Goal: Task Accomplishment & Management: Use online tool/utility

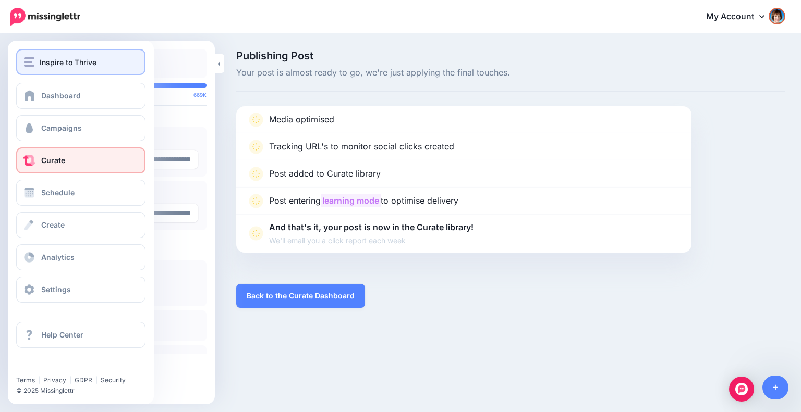
click at [43, 64] on span "Inspire to Thrive" at bounding box center [68, 62] width 57 height 12
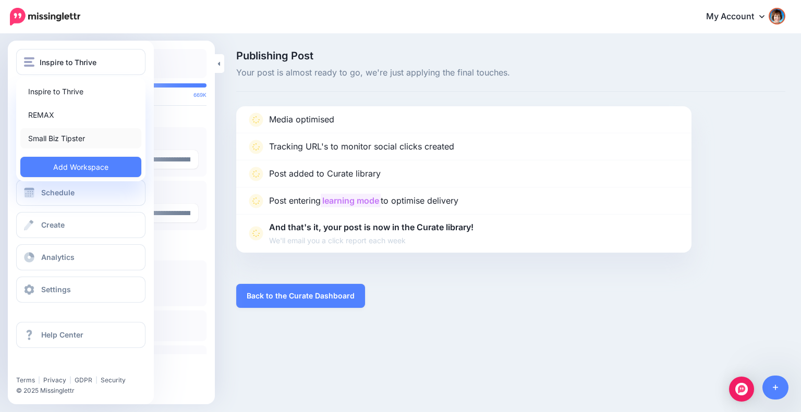
click at [36, 141] on link "Small Biz Tipster" at bounding box center [80, 138] width 121 height 20
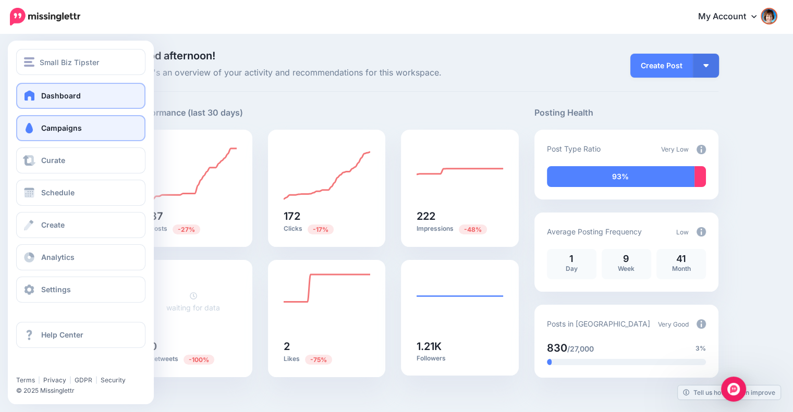
click at [40, 126] on link "Campaigns" at bounding box center [80, 128] width 129 height 26
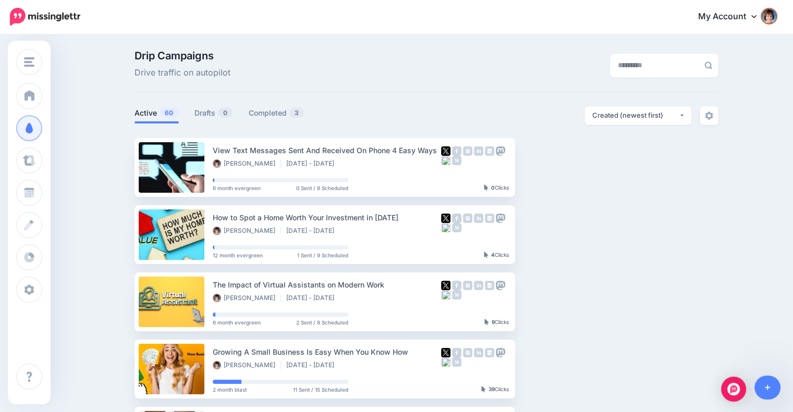
click at [190, 107] on ul "Active 60 Drafts 0 Completed 3" at bounding box center [280, 114] width 292 height 17
click at [206, 110] on link "Drafts 0" at bounding box center [213, 113] width 39 height 13
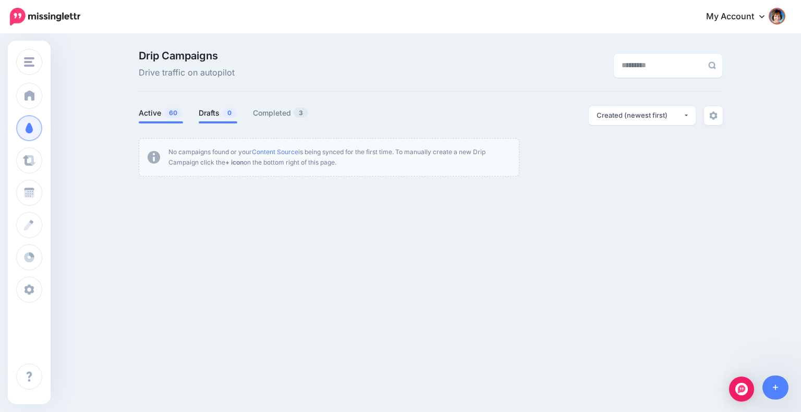
click at [169, 114] on span "60" at bounding box center [173, 113] width 19 height 10
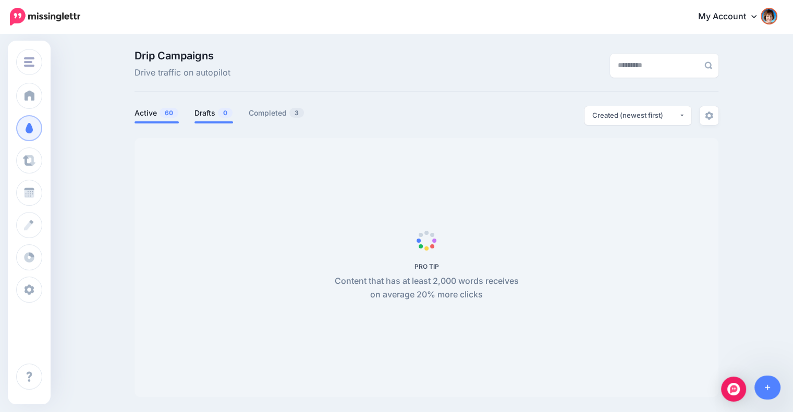
click at [213, 115] on link "Drafts 0" at bounding box center [213, 113] width 39 height 13
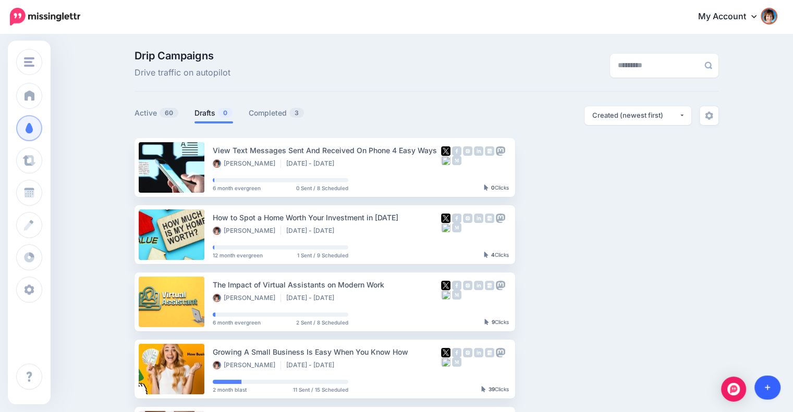
click at [768, 390] on icon at bounding box center [768, 387] width 6 height 7
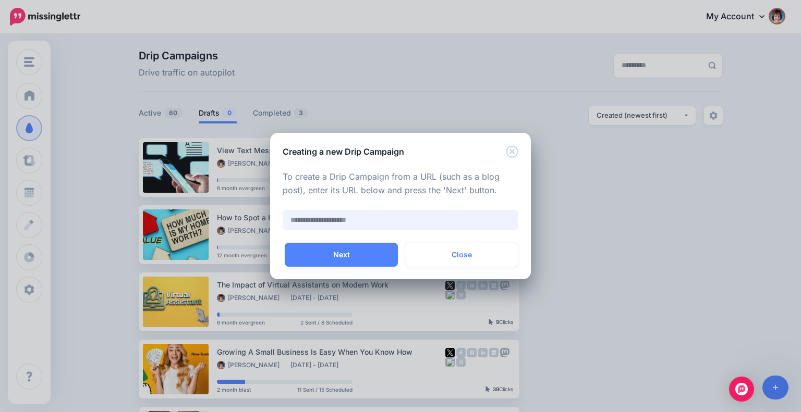
click at [335, 221] on input "text" at bounding box center [401, 220] width 236 height 20
paste input "**********"
type input "**********"
click at [334, 259] on button "Next" at bounding box center [341, 255] width 113 height 24
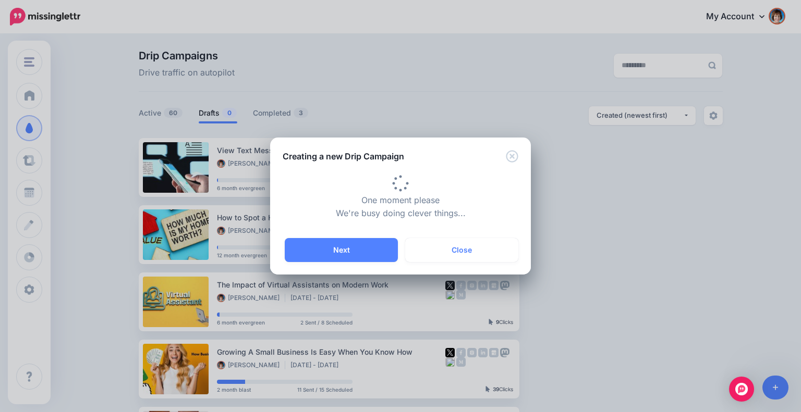
type input "**********"
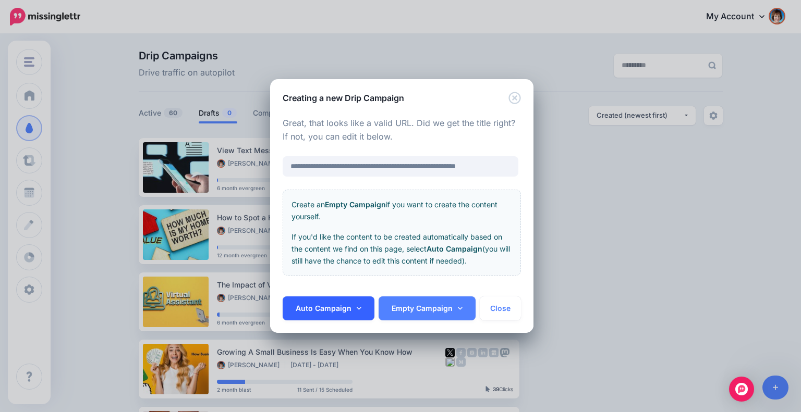
click at [354, 311] on link "Auto Campaign" at bounding box center [329, 309] width 92 height 24
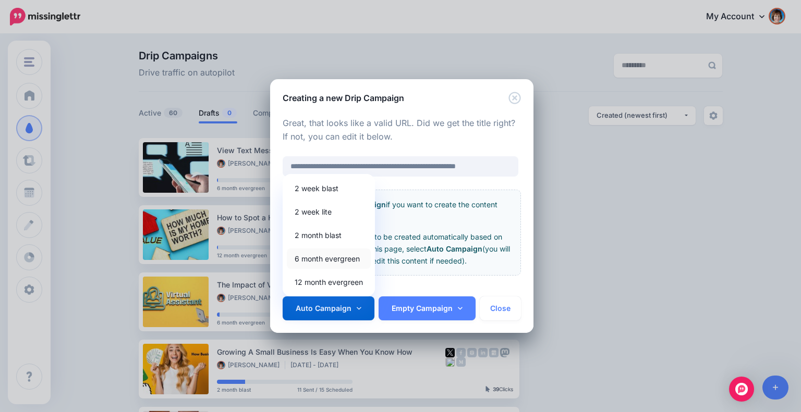
click at [323, 254] on link "6 month evergreen" at bounding box center [329, 259] width 84 height 20
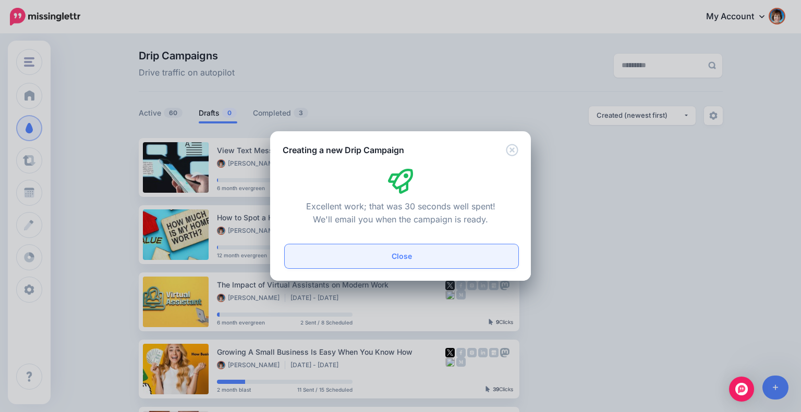
click at [421, 254] on button "Close" at bounding box center [402, 256] width 234 height 24
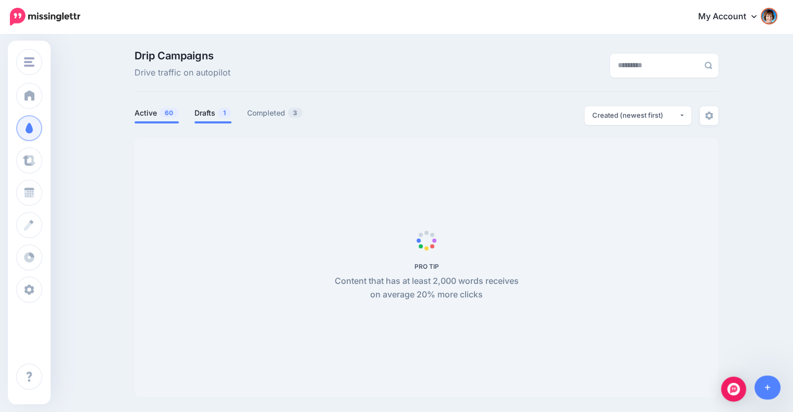
click at [200, 112] on link "Drafts 1" at bounding box center [212, 113] width 37 height 13
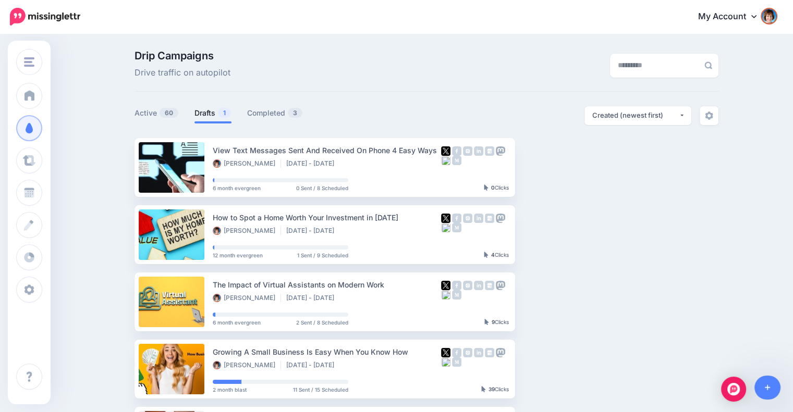
click at [225, 115] on span "1" at bounding box center [224, 113] width 13 height 10
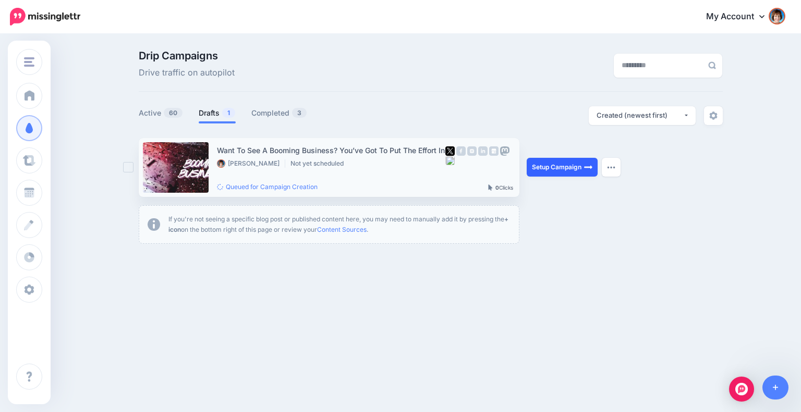
click at [559, 172] on link "Setup Campaign" at bounding box center [562, 167] width 71 height 19
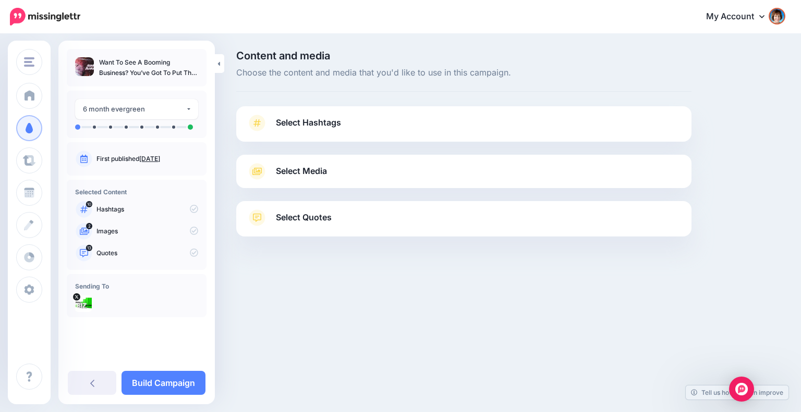
click at [396, 133] on link "Select Hashtags" at bounding box center [464, 128] width 434 height 27
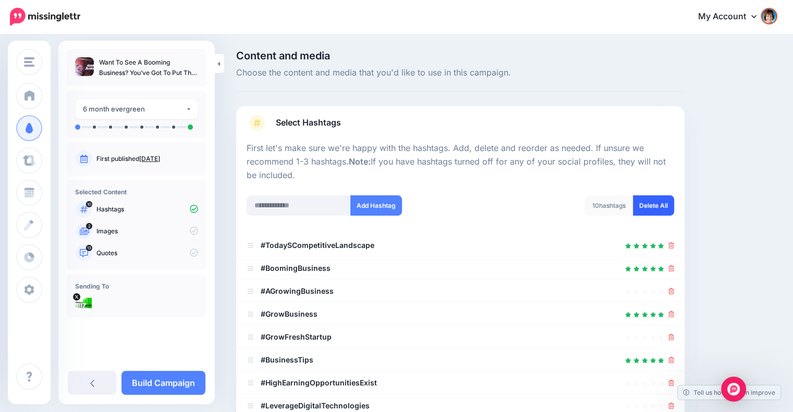
click at [663, 203] on link "Delete All" at bounding box center [653, 205] width 41 height 20
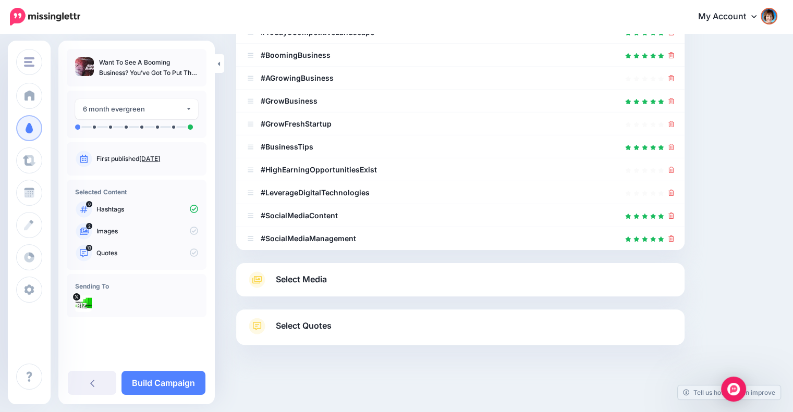
click at [546, 279] on link "Select Media" at bounding box center [460, 280] width 427 height 17
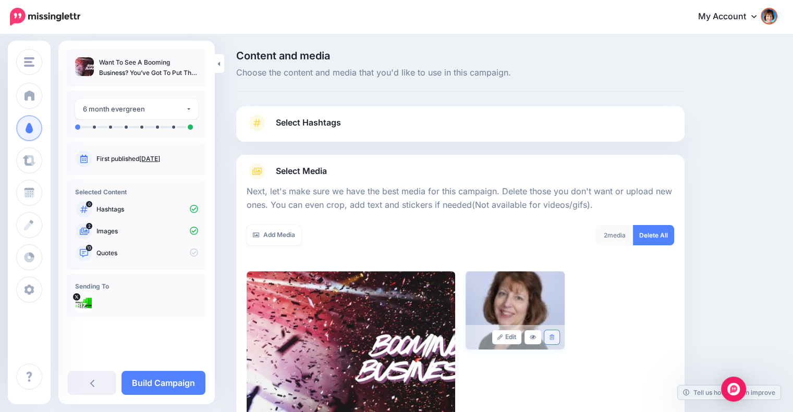
click at [553, 337] on link at bounding box center [551, 338] width 15 height 14
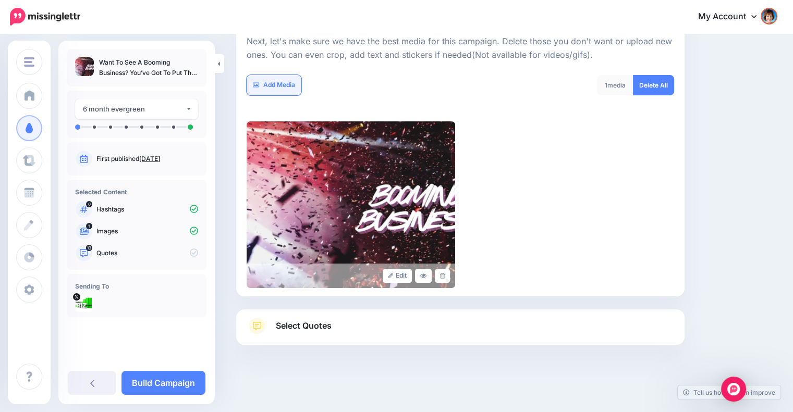
click at [259, 83] on link "Add Media" at bounding box center [274, 85] width 55 height 20
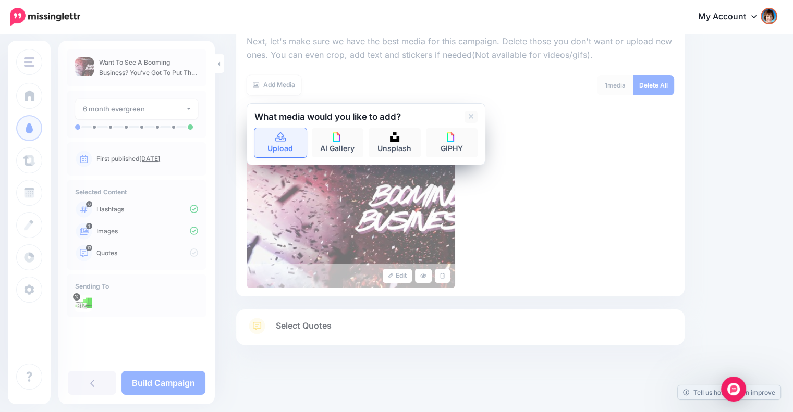
click at [278, 134] on icon at bounding box center [280, 136] width 10 height 9
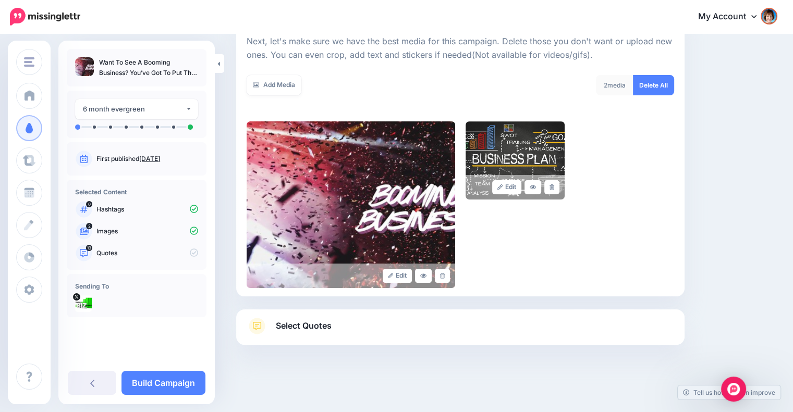
click at [357, 332] on link "Select Quotes" at bounding box center [460, 331] width 427 height 27
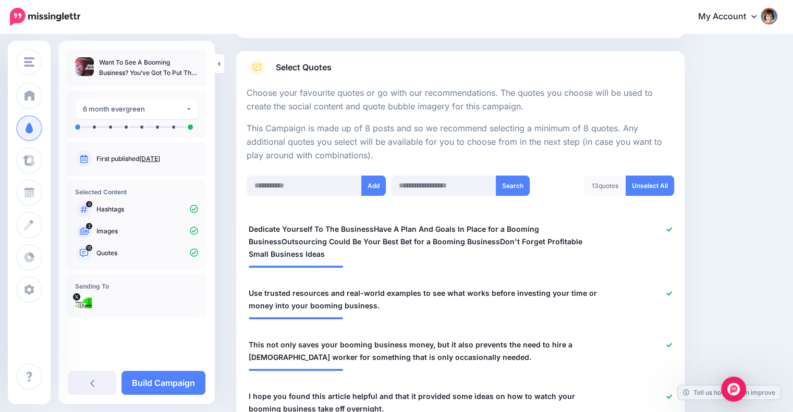
scroll to position [237, 0]
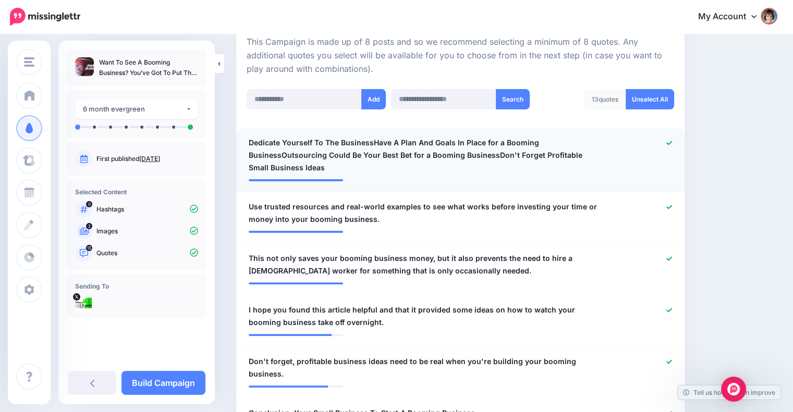
click at [407, 150] on span "Dedicate Yourself To The BusinessHave A Plan And Goals In Place for a Booming B…" at bounding box center [424, 156] width 350 height 38
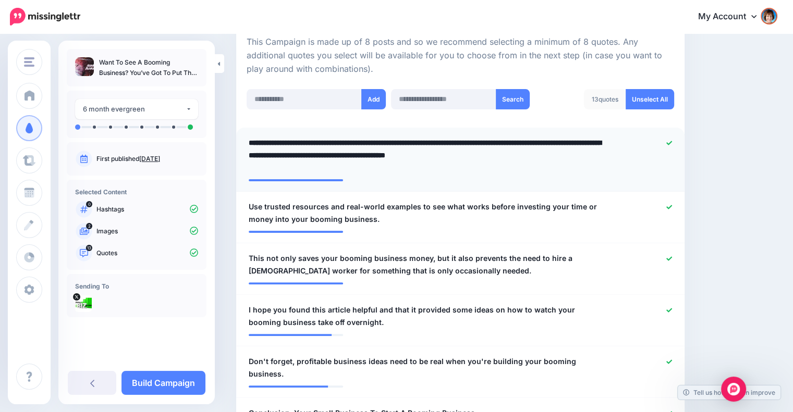
type textarea "**********"
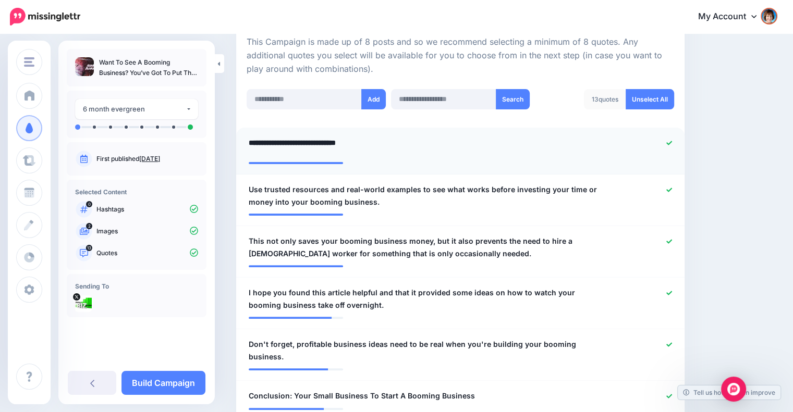
drag, startPoint x: 371, startPoint y: 143, endPoint x: 676, endPoint y: 142, distance: 304.4
click at [676, 142] on div "**********" at bounding box center [460, 147] width 439 height 20
click at [672, 143] on icon at bounding box center [669, 143] width 6 height 6
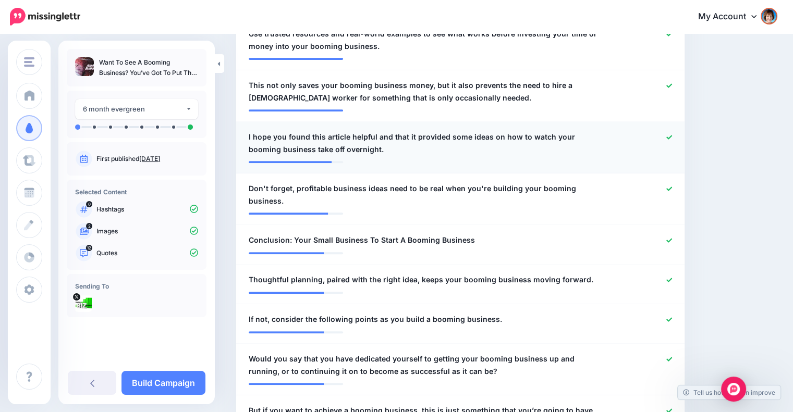
scroll to position [411, 0]
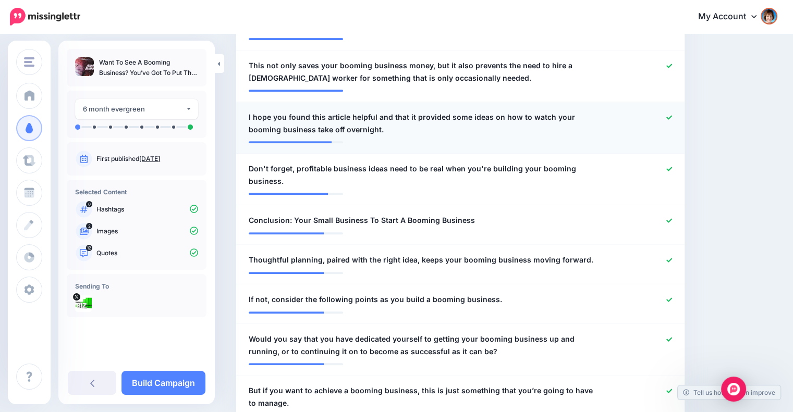
click at [672, 116] on icon at bounding box center [669, 117] width 6 height 4
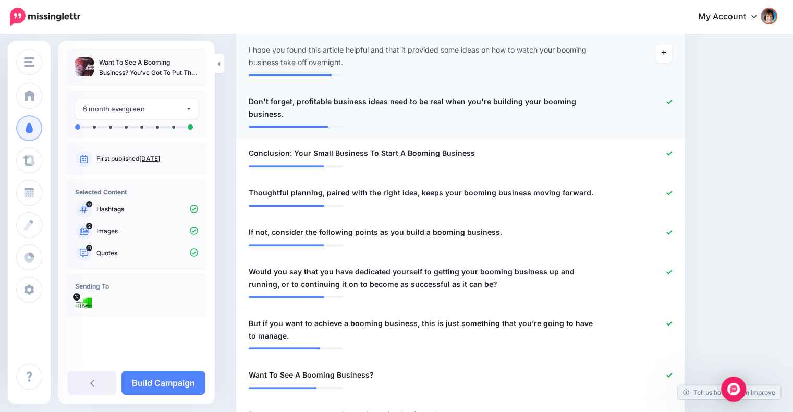
scroll to position [497, 0]
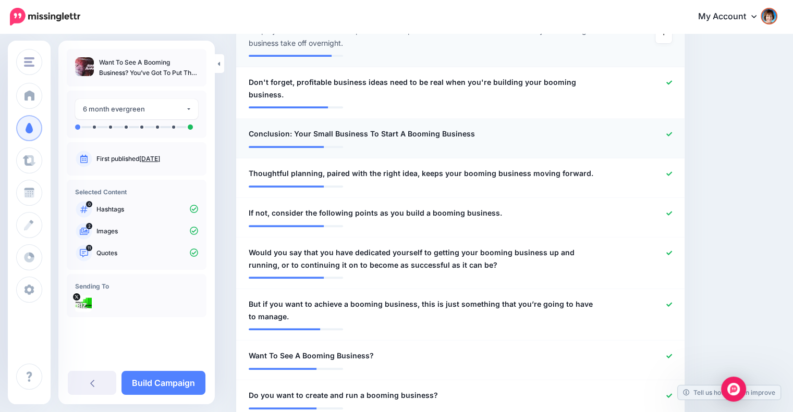
click at [290, 128] on span "Conclusion: Your Small Business To Start A Booming Business" at bounding box center [362, 134] width 226 height 13
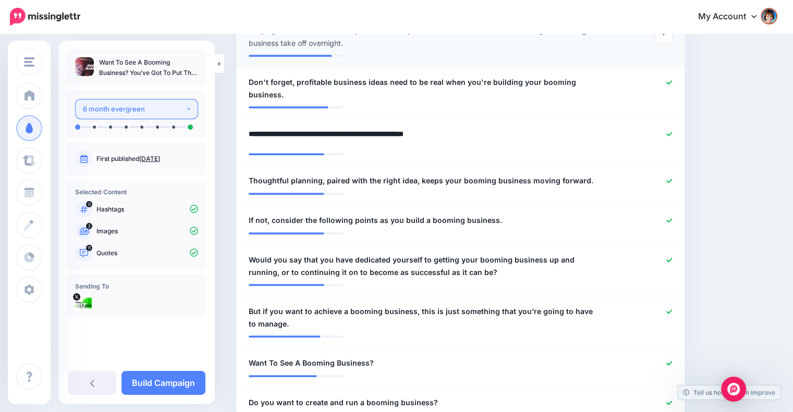
drag, startPoint x: 291, startPoint y: 118, endPoint x: 194, endPoint y: 114, distance: 97.1
type textarea "**********"
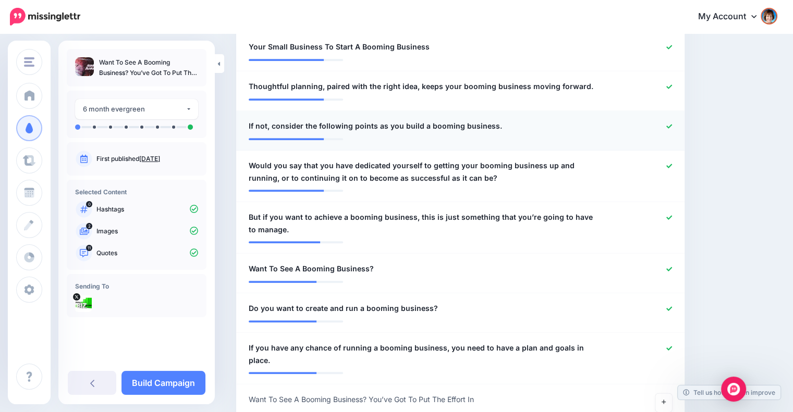
click at [272, 120] on span "If not, consider the following points as you build a booming business." at bounding box center [375, 126] width 253 height 13
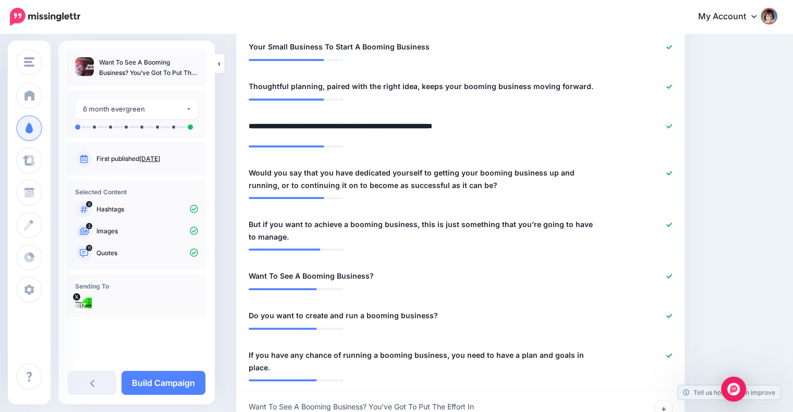
drag, startPoint x: 271, startPoint y: 114, endPoint x: 223, endPoint y: 111, distance: 48.1
type textarea "**********"
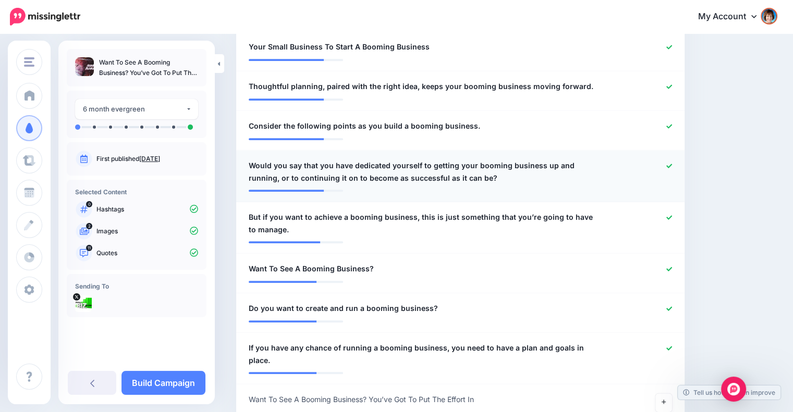
click at [513, 177] on li "**********" at bounding box center [460, 177] width 448 height 52
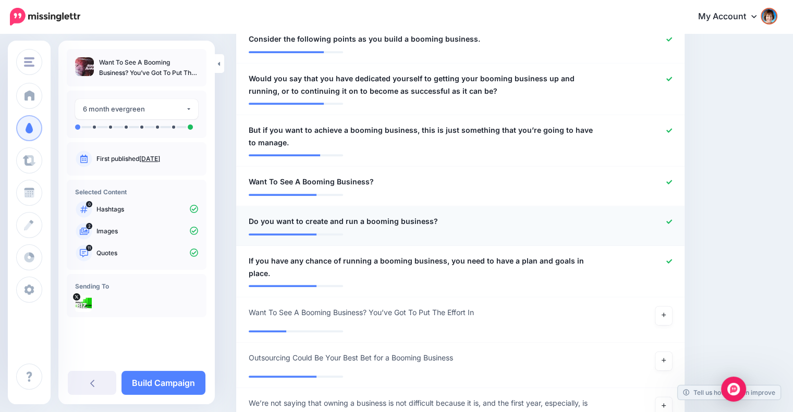
scroll to position [758, 0]
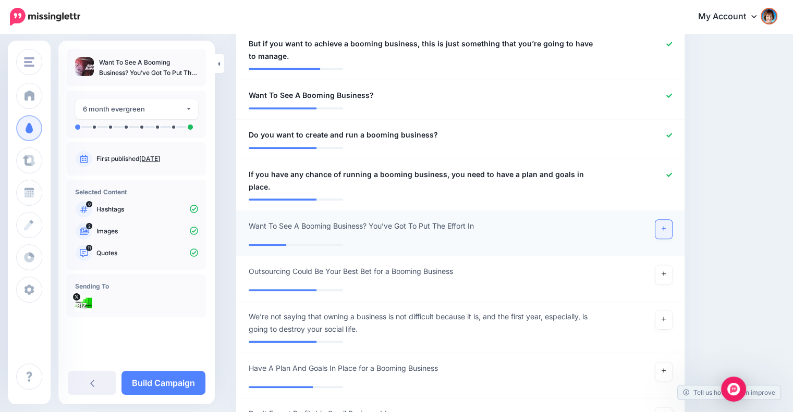
click at [672, 220] on link at bounding box center [663, 229] width 17 height 19
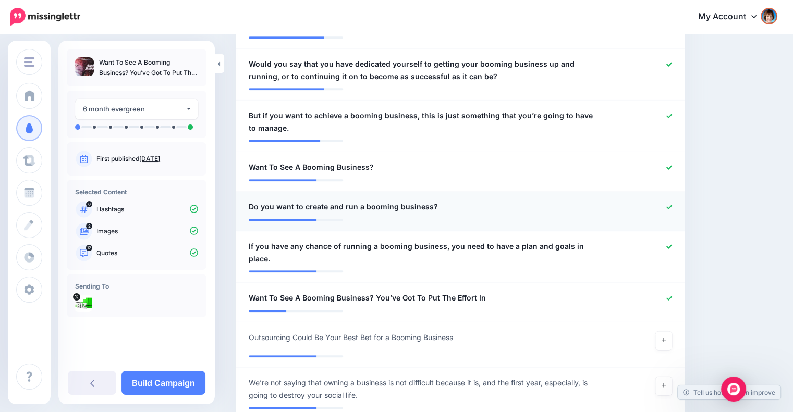
scroll to position [584, 0]
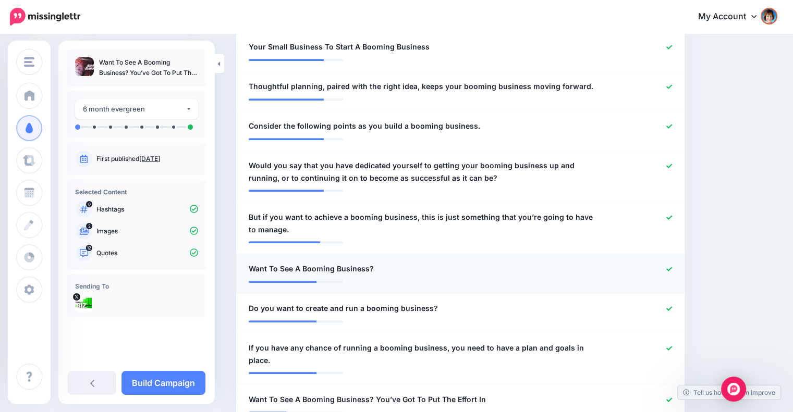
click at [671, 263] on div at bounding box center [643, 269] width 73 height 13
click at [672, 266] on icon at bounding box center [669, 269] width 6 height 6
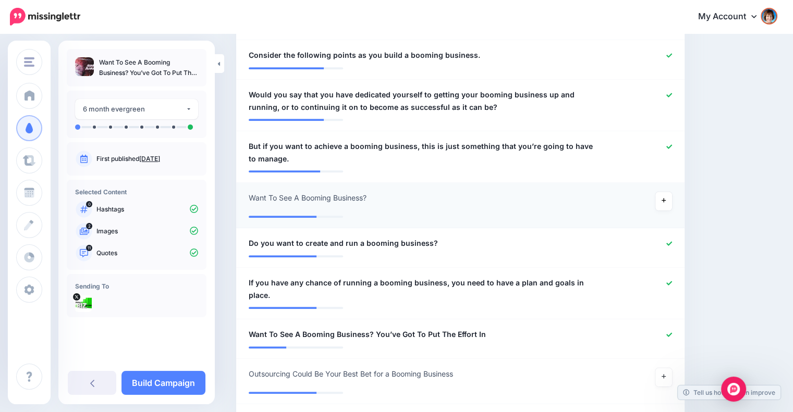
scroll to position [758, 0]
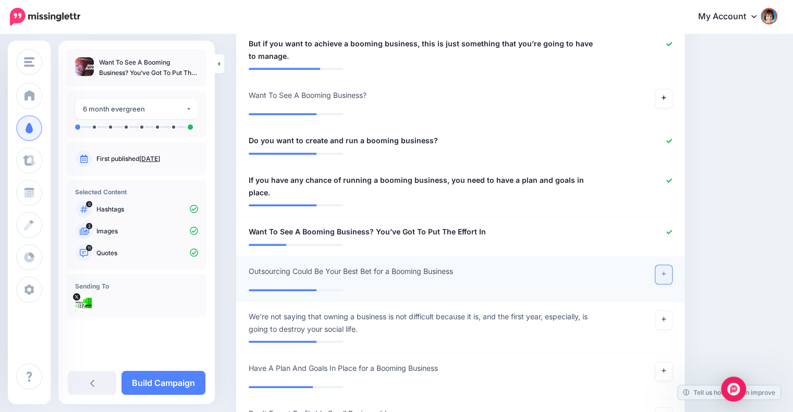
click at [672, 265] on link at bounding box center [663, 274] width 17 height 19
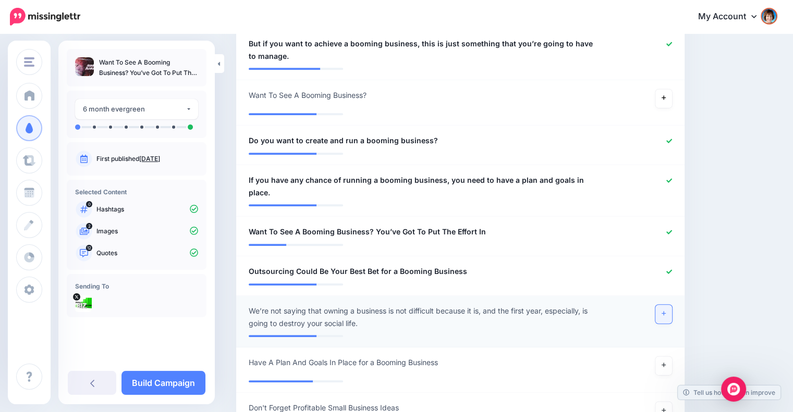
click at [672, 305] on link at bounding box center [663, 314] width 17 height 19
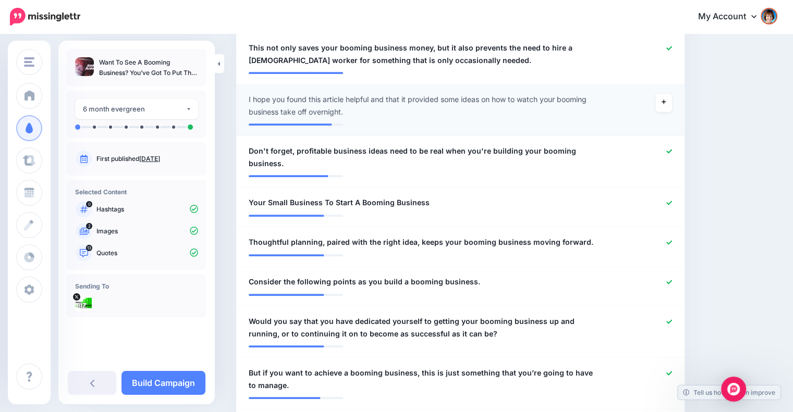
scroll to position [411, 0]
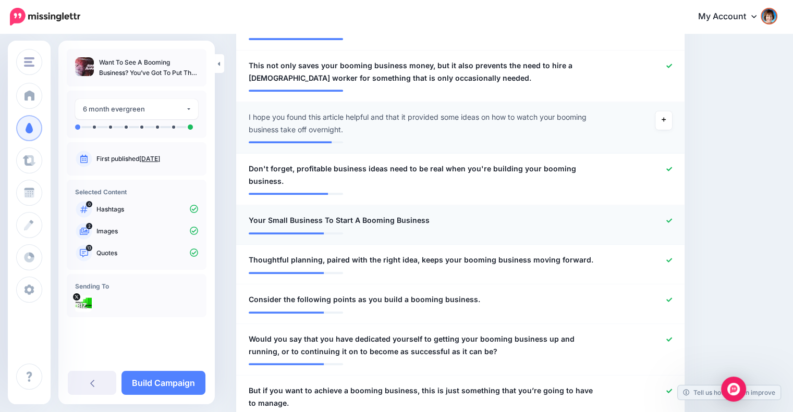
click at [672, 218] on icon at bounding box center [669, 221] width 6 height 6
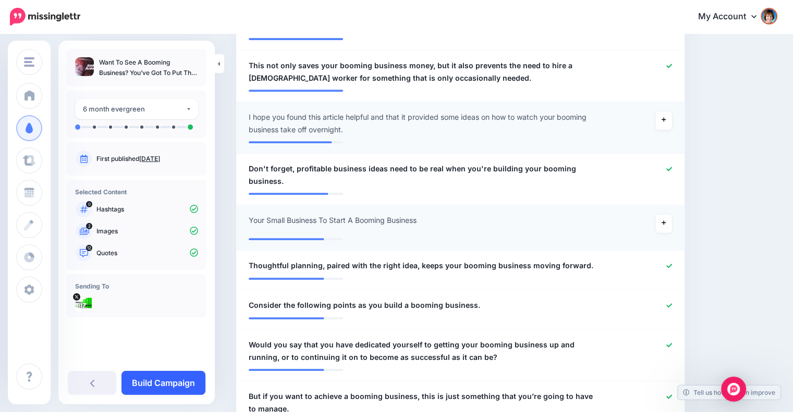
click at [166, 378] on link "Build Campaign" at bounding box center [163, 383] width 84 height 24
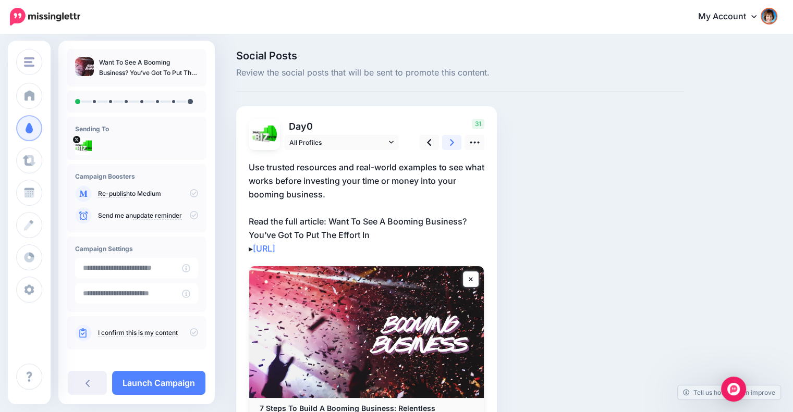
click at [450, 141] on icon at bounding box center [452, 142] width 4 height 11
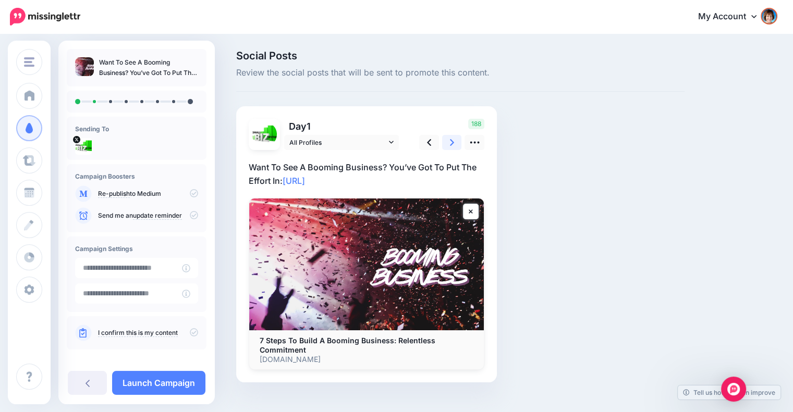
click at [450, 141] on icon at bounding box center [452, 142] width 4 height 11
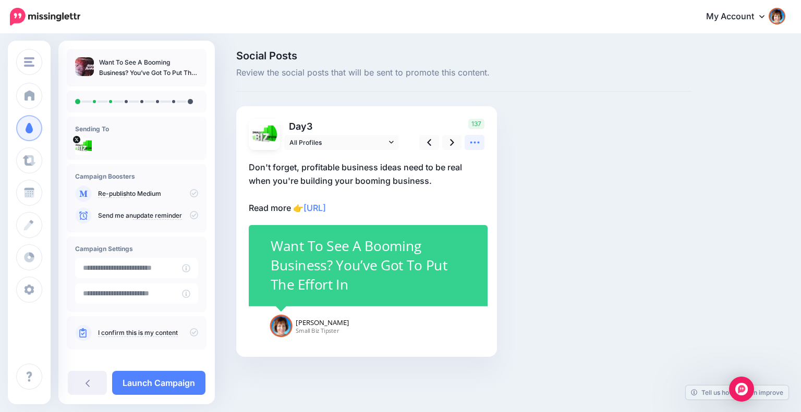
click at [478, 143] on icon at bounding box center [474, 142] width 11 height 11
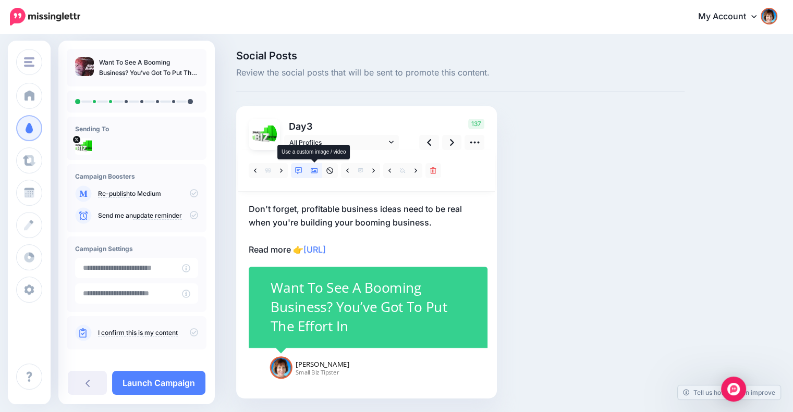
click at [315, 166] on link at bounding box center [315, 170] width 16 height 15
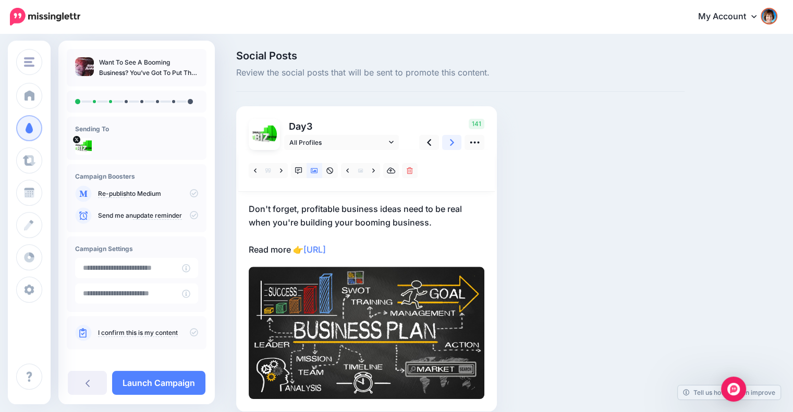
click at [448, 140] on link at bounding box center [452, 142] width 20 height 15
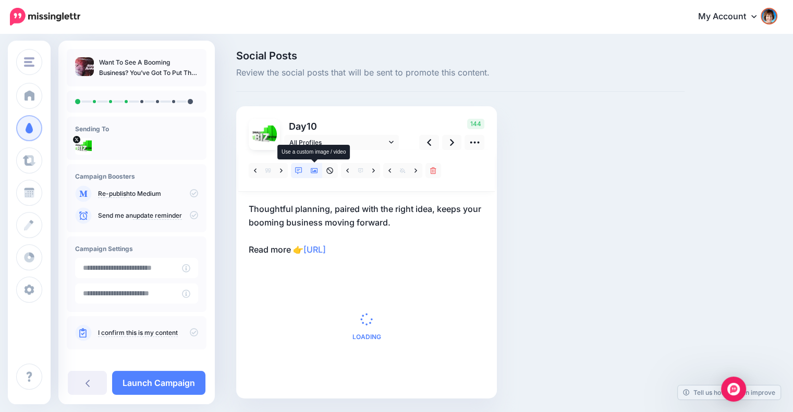
click at [314, 168] on icon at bounding box center [314, 170] width 7 height 7
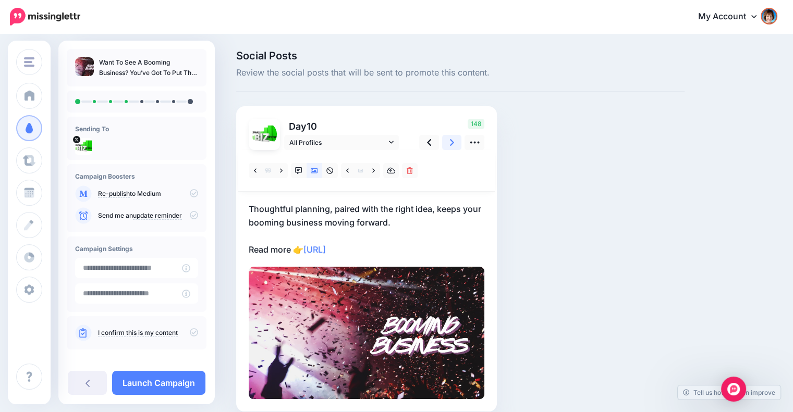
click at [450, 145] on icon at bounding box center [452, 142] width 4 height 7
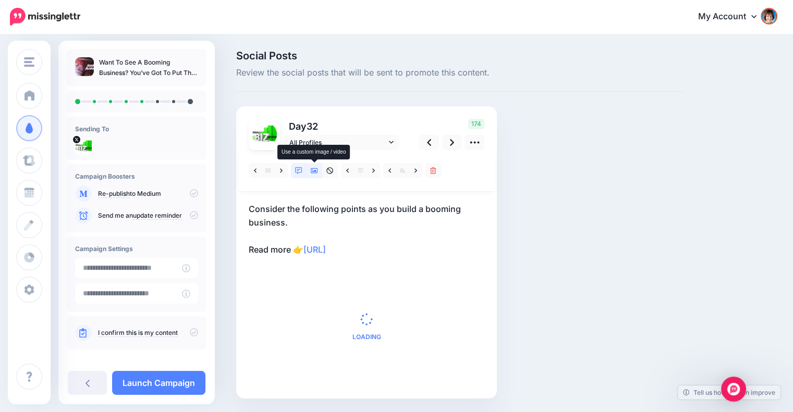
click at [314, 167] on icon at bounding box center [314, 170] width 7 height 7
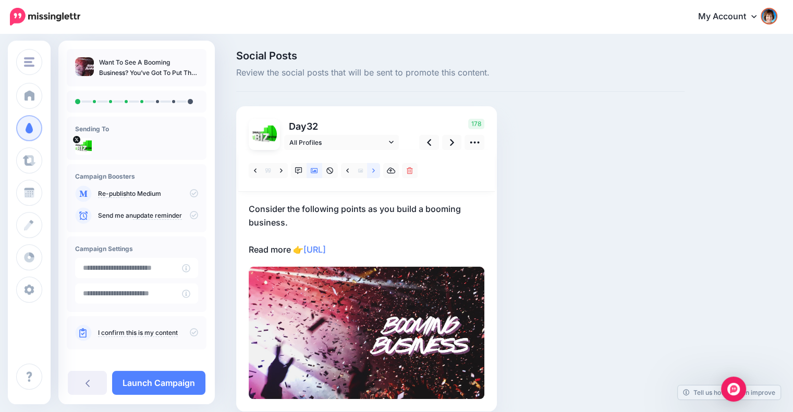
click at [372, 169] on icon at bounding box center [373, 170] width 3 height 7
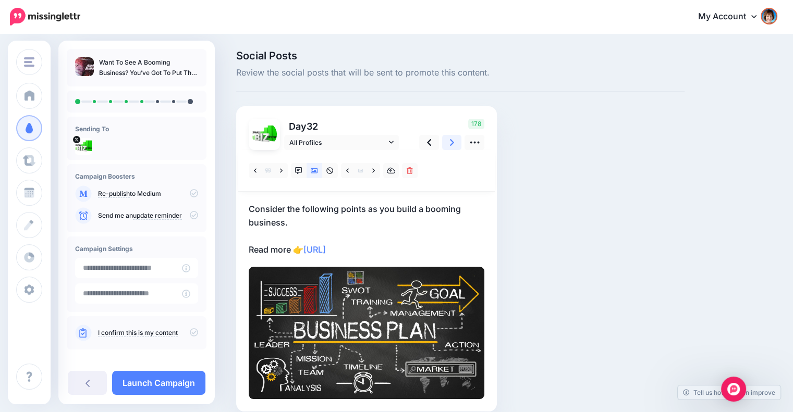
click at [452, 139] on icon at bounding box center [452, 142] width 4 height 11
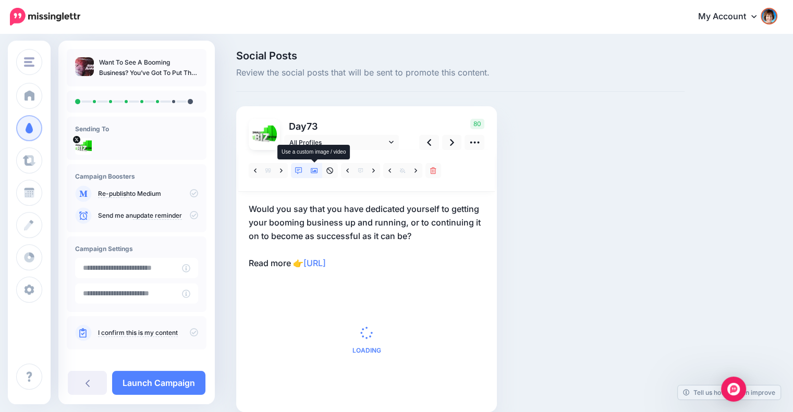
click at [313, 169] on icon at bounding box center [314, 170] width 7 height 7
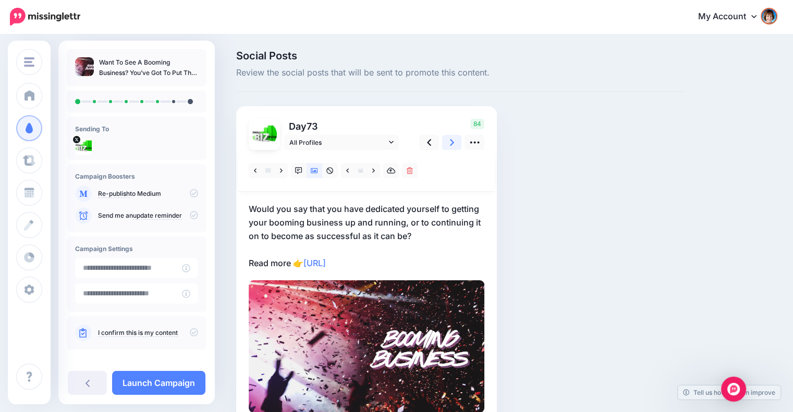
click at [452, 138] on icon at bounding box center [452, 142] width 4 height 11
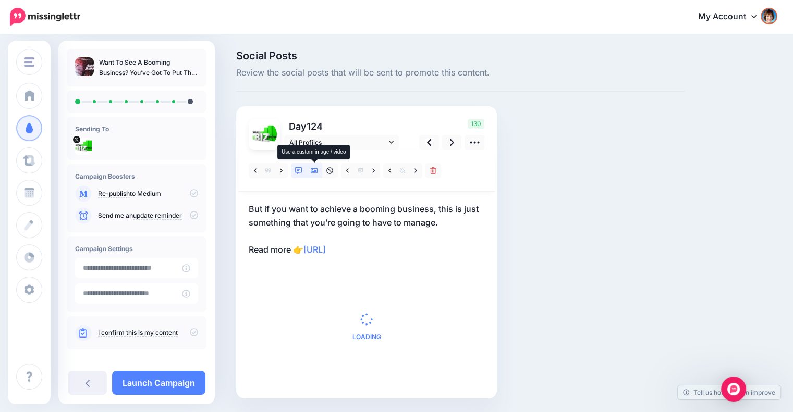
click at [313, 172] on icon at bounding box center [314, 170] width 7 height 7
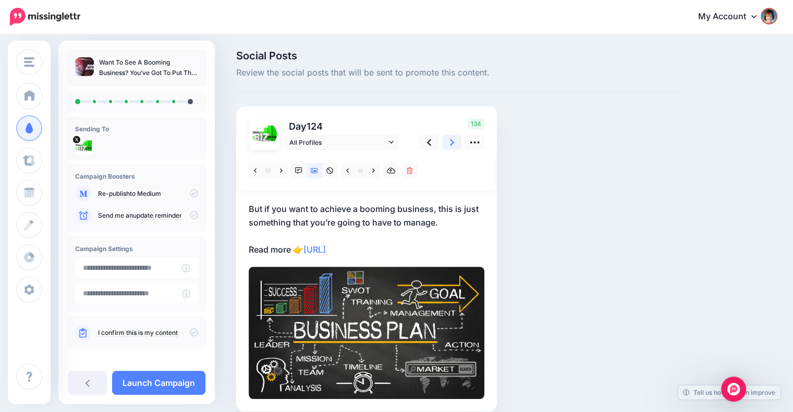
click at [448, 141] on link at bounding box center [452, 142] width 20 height 15
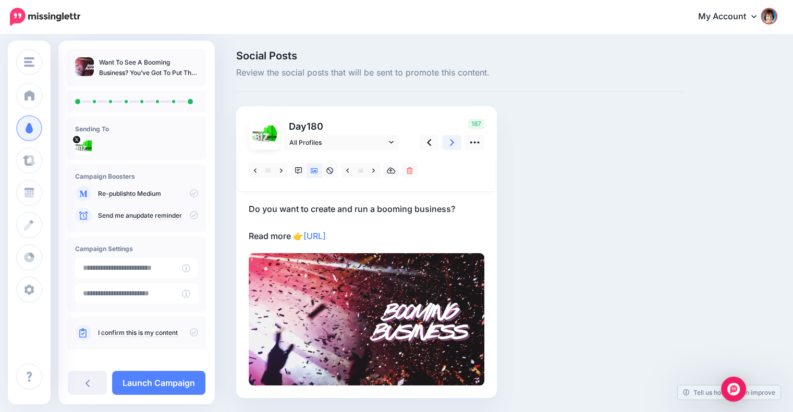
click at [449, 145] on link at bounding box center [452, 142] width 20 height 15
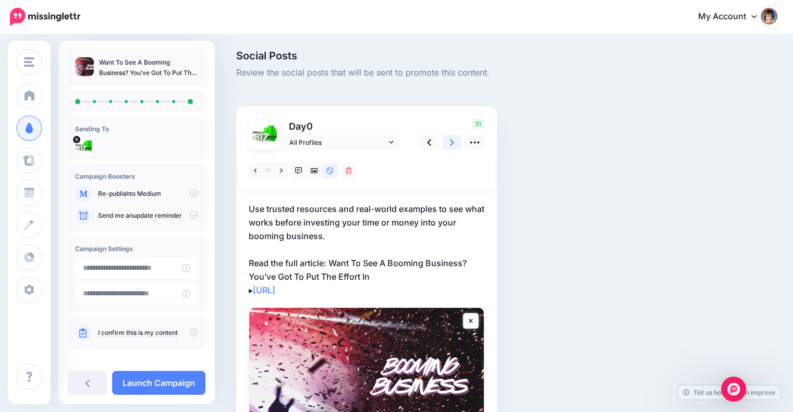
click at [450, 145] on icon at bounding box center [452, 142] width 4 height 7
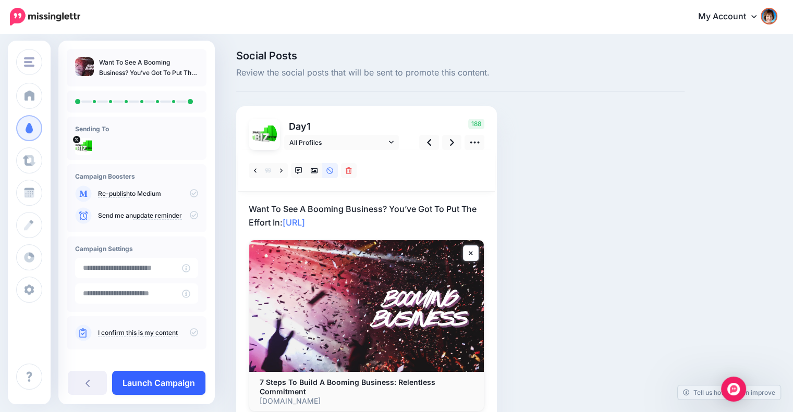
click at [172, 379] on link "Launch Campaign" at bounding box center [158, 383] width 93 height 24
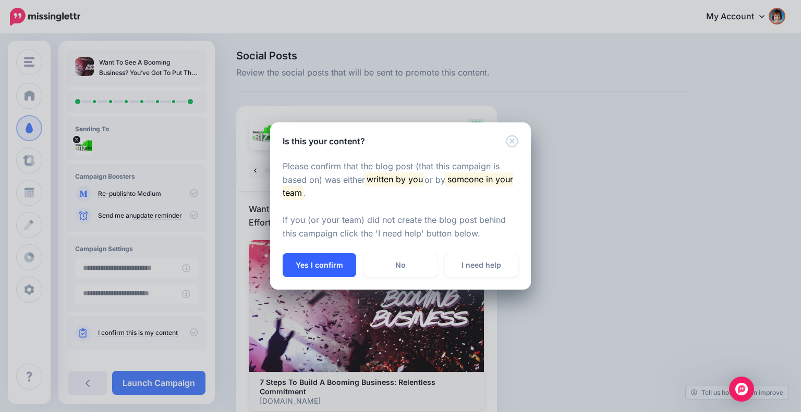
click at [315, 264] on button "Yes I confirm" at bounding box center [320, 265] width 74 height 24
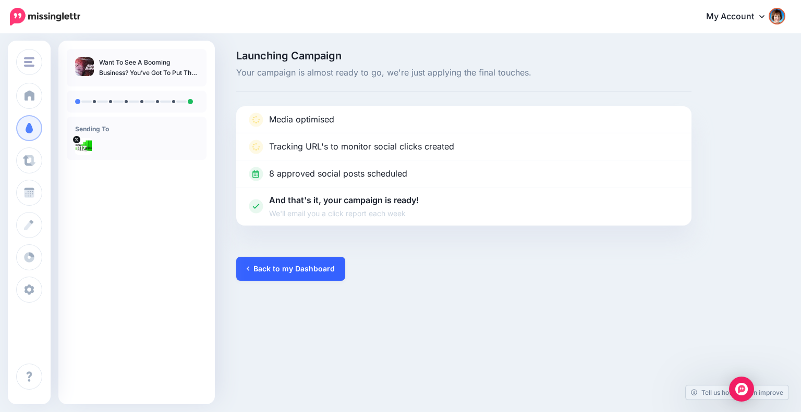
click at [309, 266] on link "Back to my Dashboard" at bounding box center [290, 269] width 109 height 24
